Goal: Navigation & Orientation: Find specific page/section

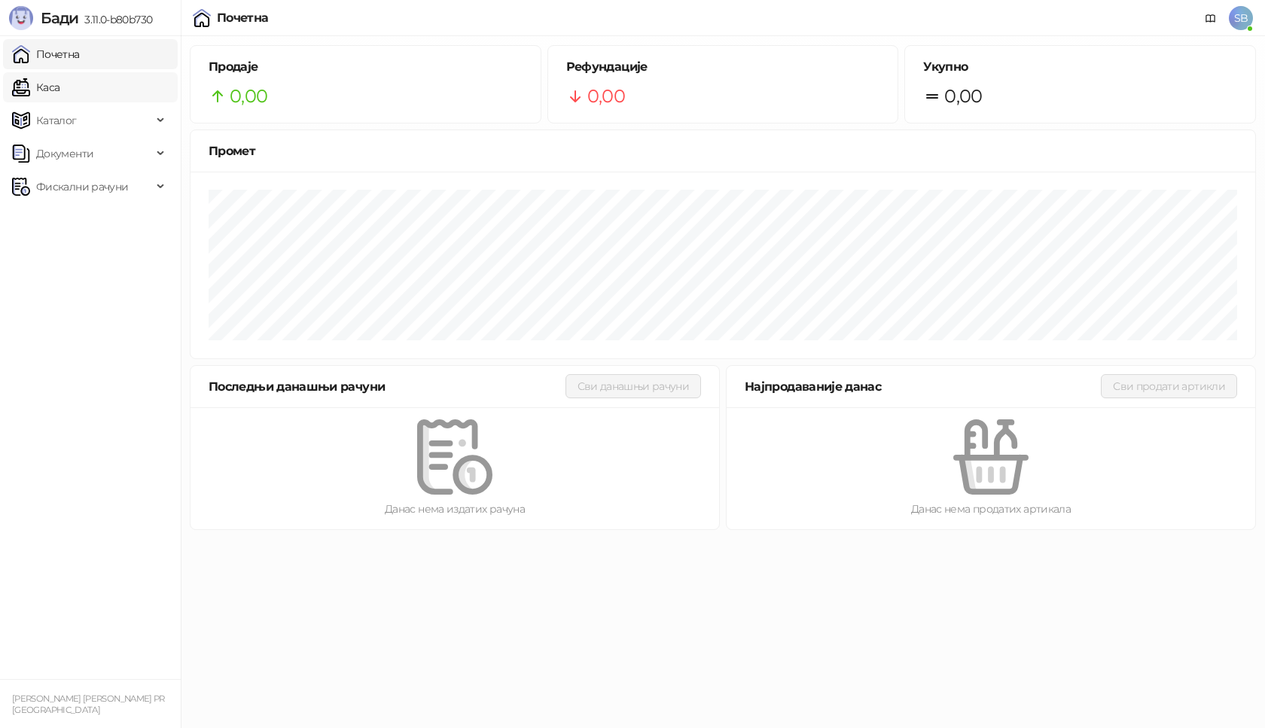
click at [55, 91] on link "Каса" at bounding box center [35, 87] width 47 height 30
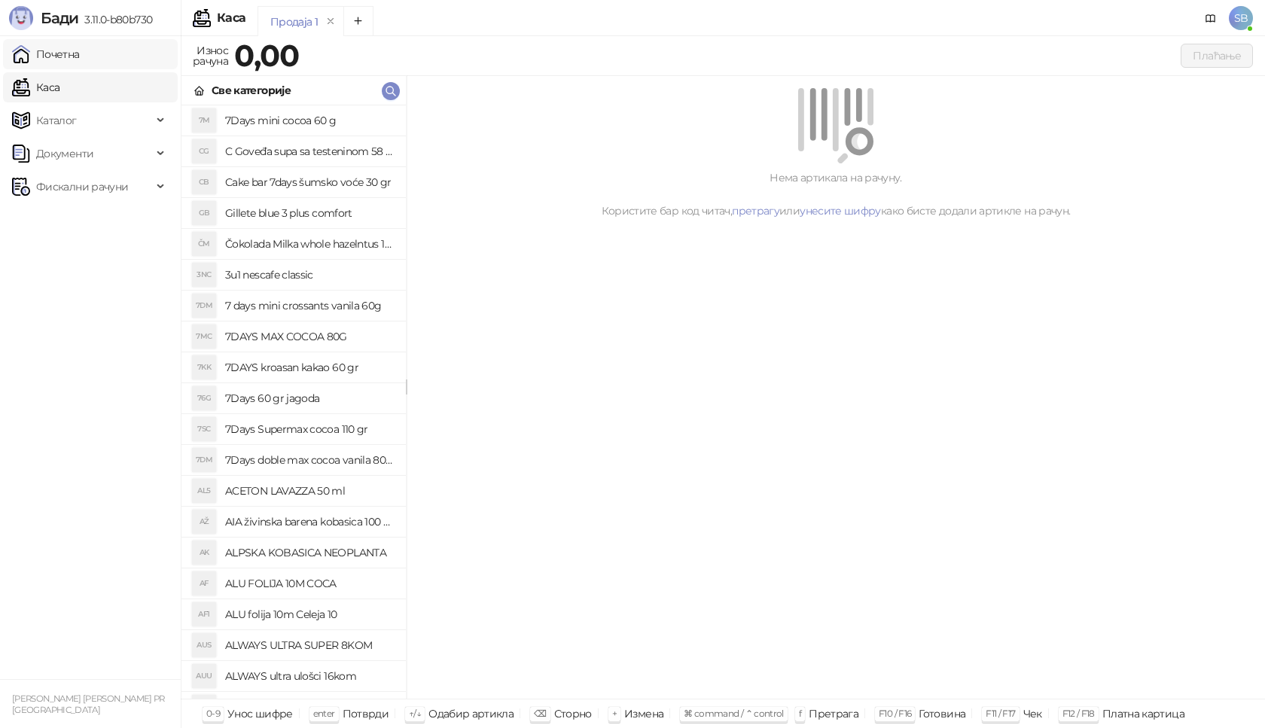
click at [53, 60] on link "Почетна" at bounding box center [46, 54] width 68 height 30
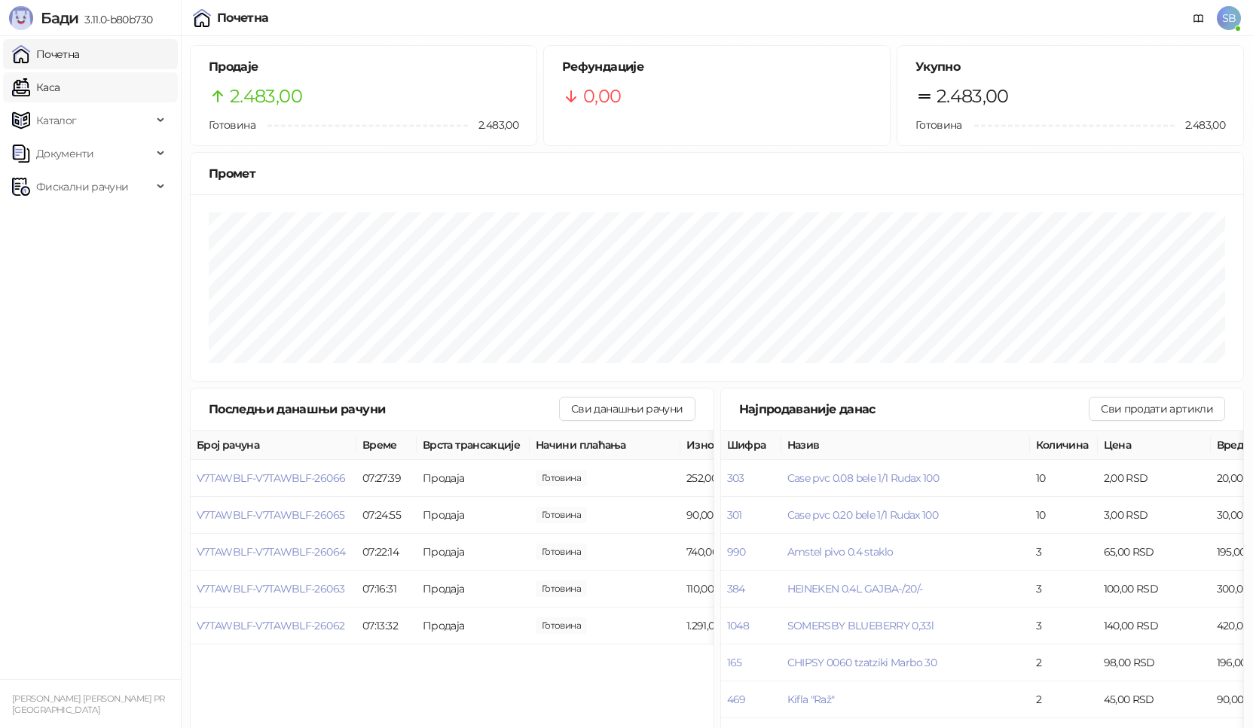
click at [55, 88] on link "Каса" at bounding box center [35, 87] width 47 height 30
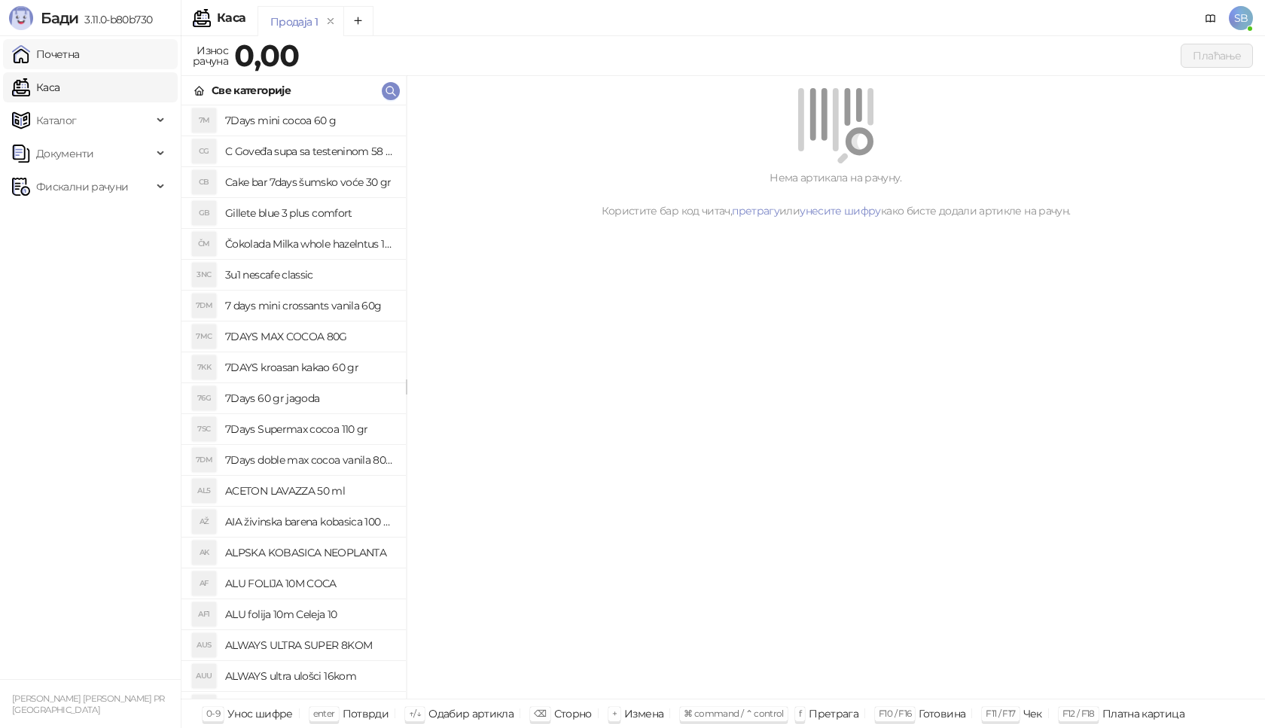
click at [62, 57] on link "Почетна" at bounding box center [46, 54] width 68 height 30
